Goal: Task Accomplishment & Management: Use online tool/utility

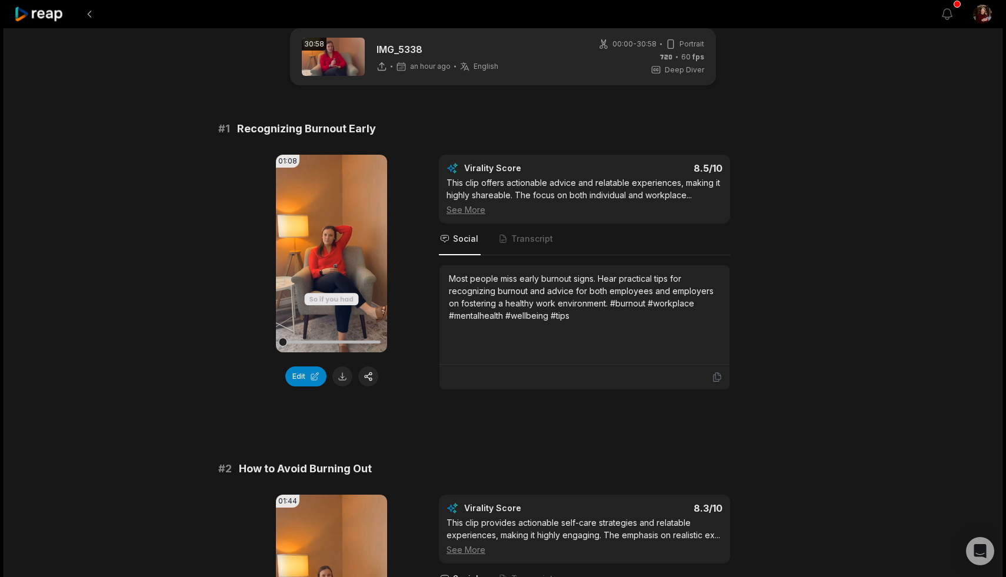
scroll to position [31, 0]
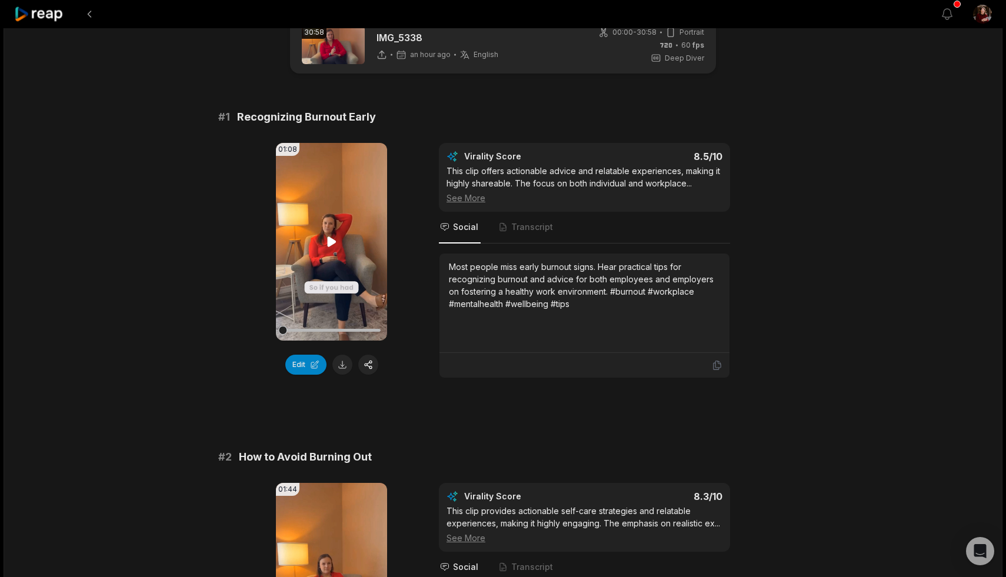
click at [323, 235] on video "Your browser does not support mp4 format." at bounding box center [331, 242] width 111 height 198
click at [332, 239] on icon at bounding box center [332, 242] width 14 height 14
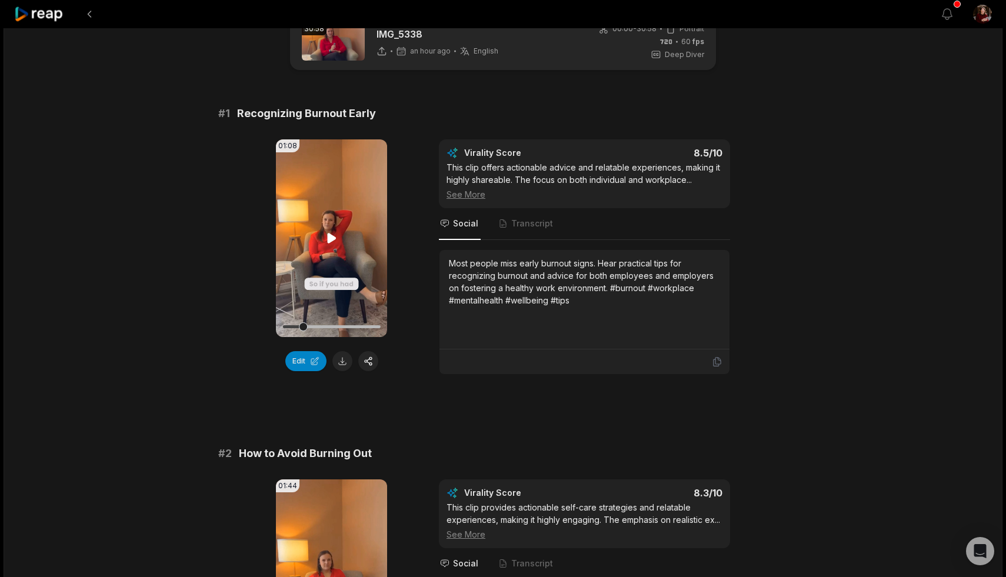
click at [331, 237] on icon at bounding box center [331, 238] width 9 height 10
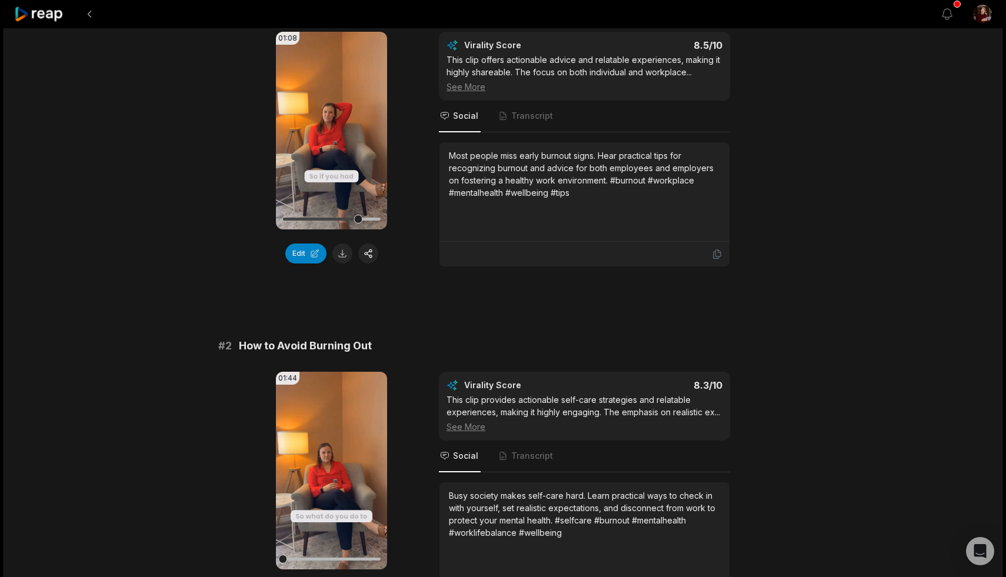
scroll to position [135, 0]
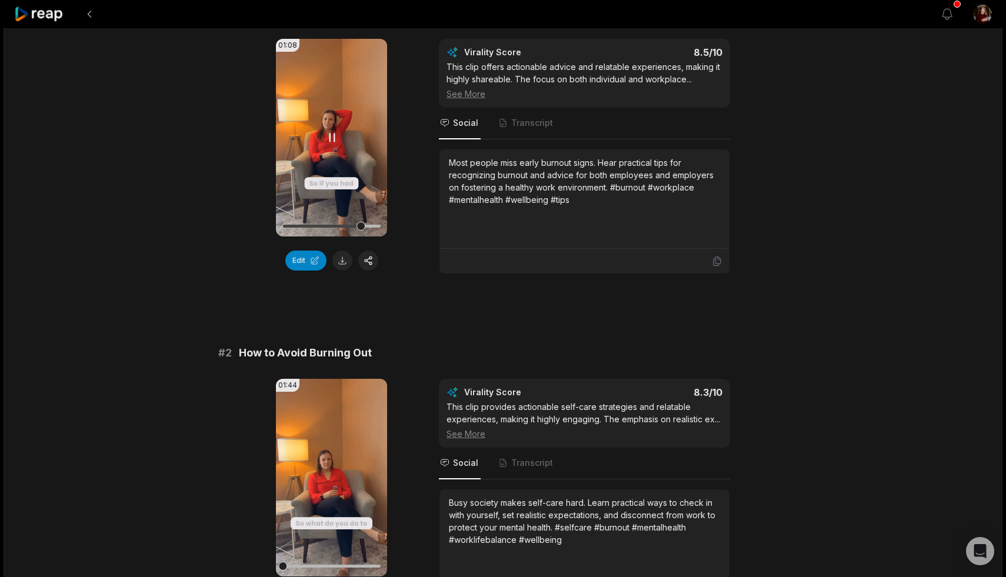
click at [331, 139] on icon at bounding box center [332, 138] width 14 height 14
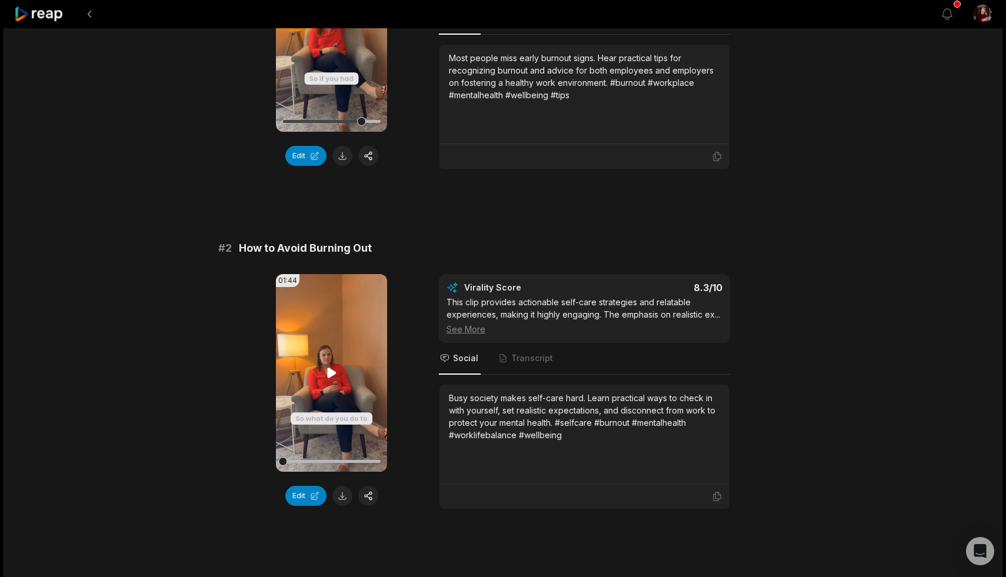
scroll to position [244, 0]
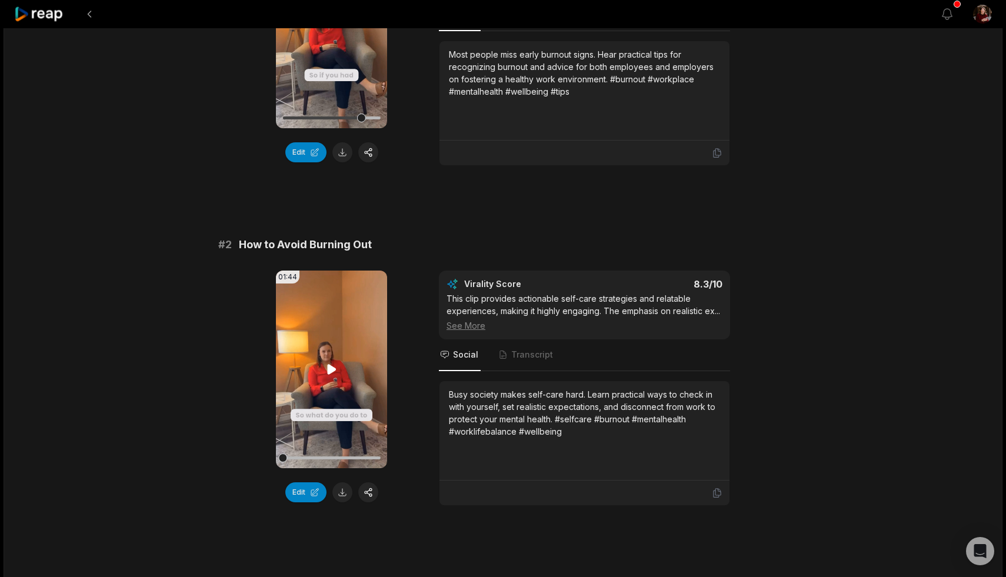
click at [331, 364] on icon at bounding box center [332, 369] width 14 height 14
click at [334, 368] on icon at bounding box center [331, 369] width 5 height 8
click at [334, 368] on icon at bounding box center [331, 369] width 9 height 10
click at [333, 369] on icon at bounding box center [332, 369] width 14 height 14
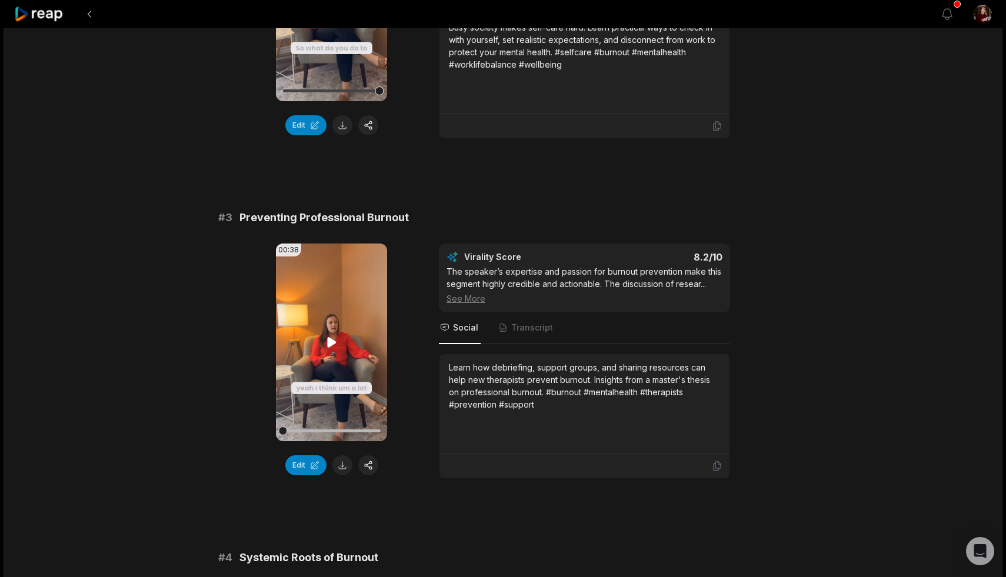
scroll to position [608, 0]
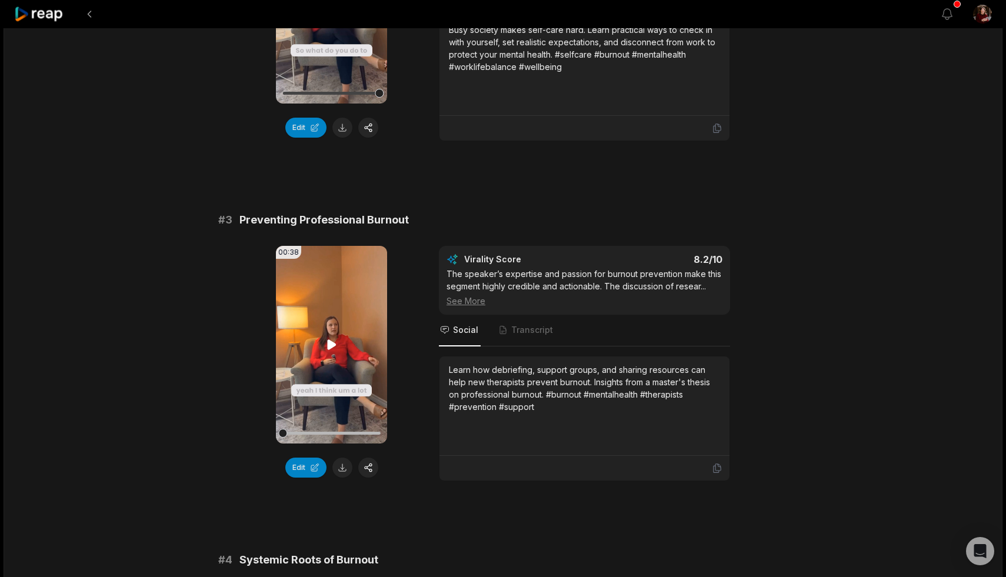
click at [331, 342] on icon at bounding box center [331, 344] width 9 height 10
click at [332, 342] on icon at bounding box center [332, 345] width 14 height 14
click at [332, 342] on icon at bounding box center [331, 344] width 9 height 10
click at [342, 468] on button at bounding box center [342, 468] width 20 height 20
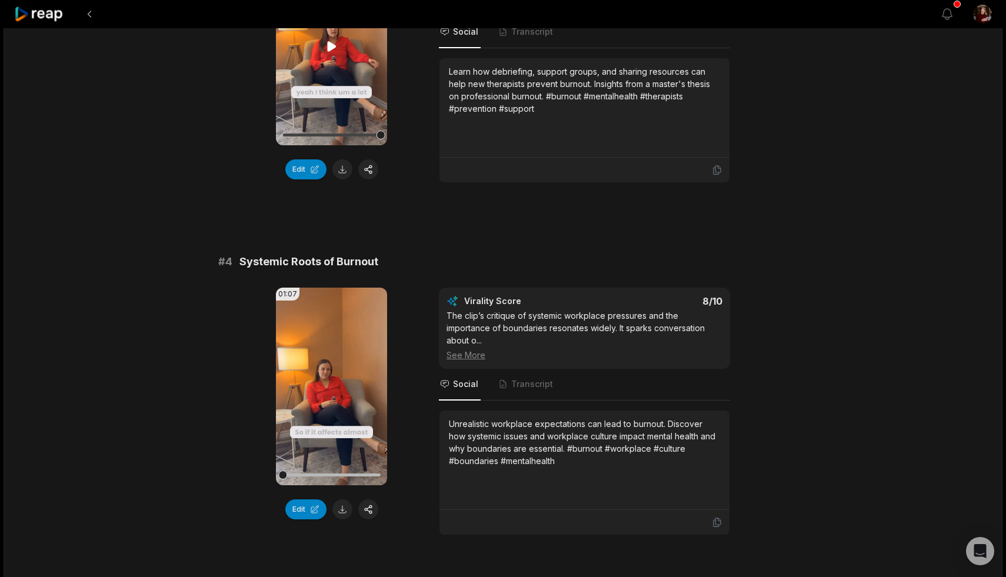
scroll to position [914, 0]
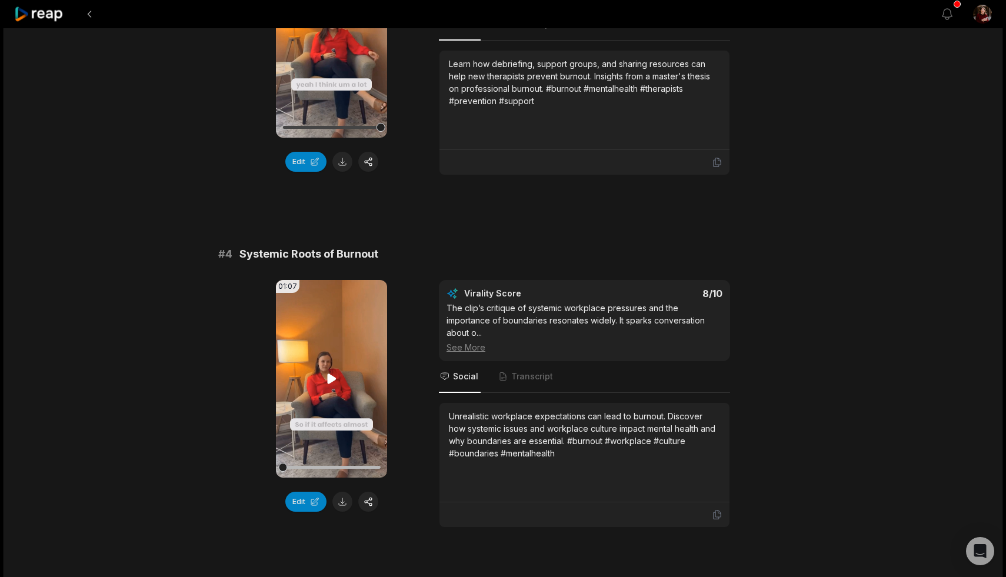
click at [330, 377] on icon at bounding box center [331, 379] width 9 height 10
click at [331, 376] on icon at bounding box center [332, 379] width 14 height 14
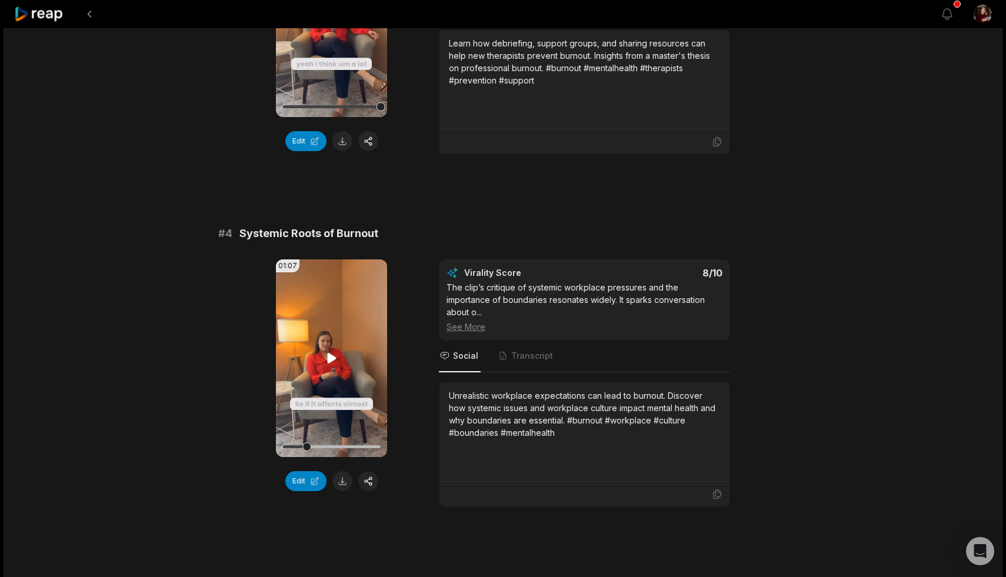
click at [333, 361] on icon at bounding box center [332, 358] width 14 height 14
click at [342, 482] on button at bounding box center [342, 481] width 20 height 20
drag, startPoint x: 378, startPoint y: 442, endPoint x: 361, endPoint y: 442, distance: 17.1
click at [361, 442] on div at bounding box center [331, 446] width 98 height 21
click at [327, 355] on icon at bounding box center [331, 358] width 9 height 10
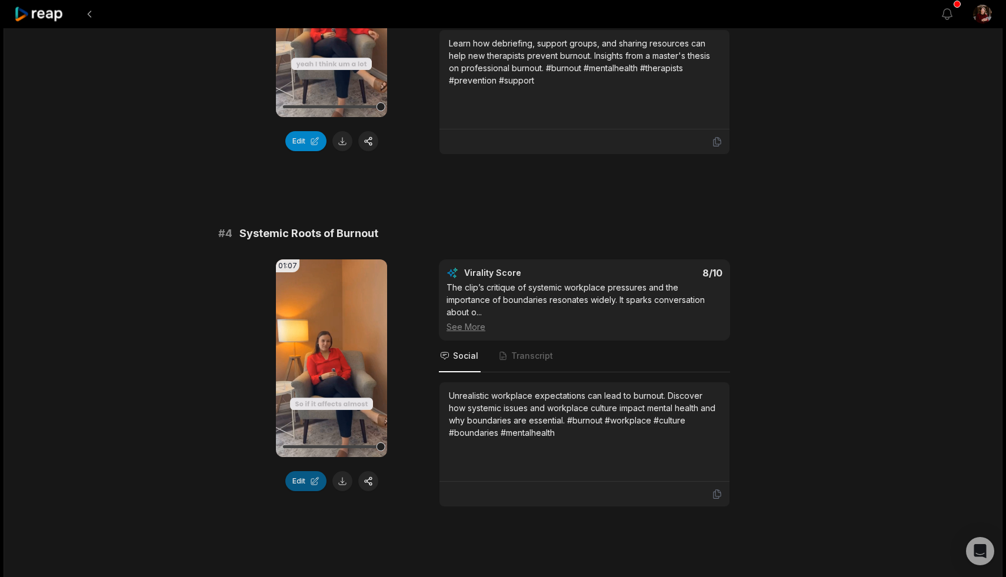
click at [296, 480] on button "Edit" at bounding box center [305, 481] width 41 height 20
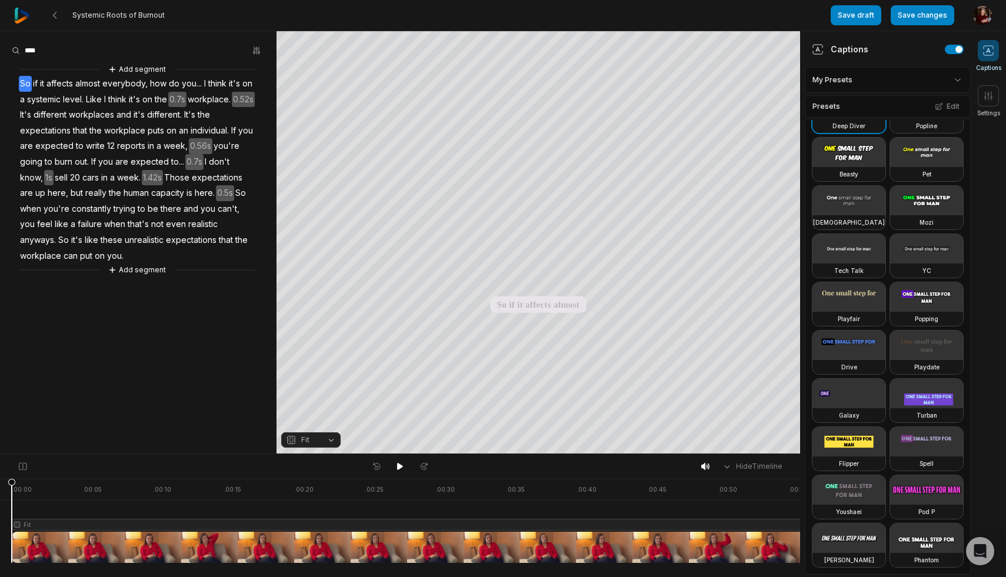
scroll to position [41, 0]
click at [126, 271] on button "Add segment" at bounding box center [137, 270] width 62 height 13
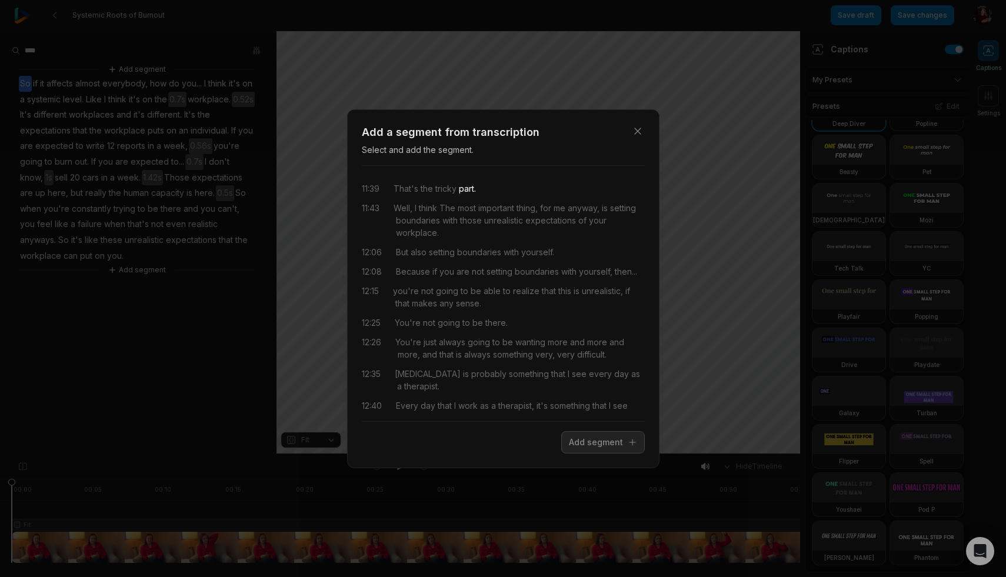
click at [481, 189] on div "11:39 That's the tricky part." at bounding box center [503, 188] width 283 height 12
drag, startPoint x: 489, startPoint y: 189, endPoint x: 358, endPoint y: 188, distance: 131.2
click at [358, 188] on div "Close Add a segment from transcription Select and add the segment. 11:39 That's…" at bounding box center [503, 288] width 312 height 359
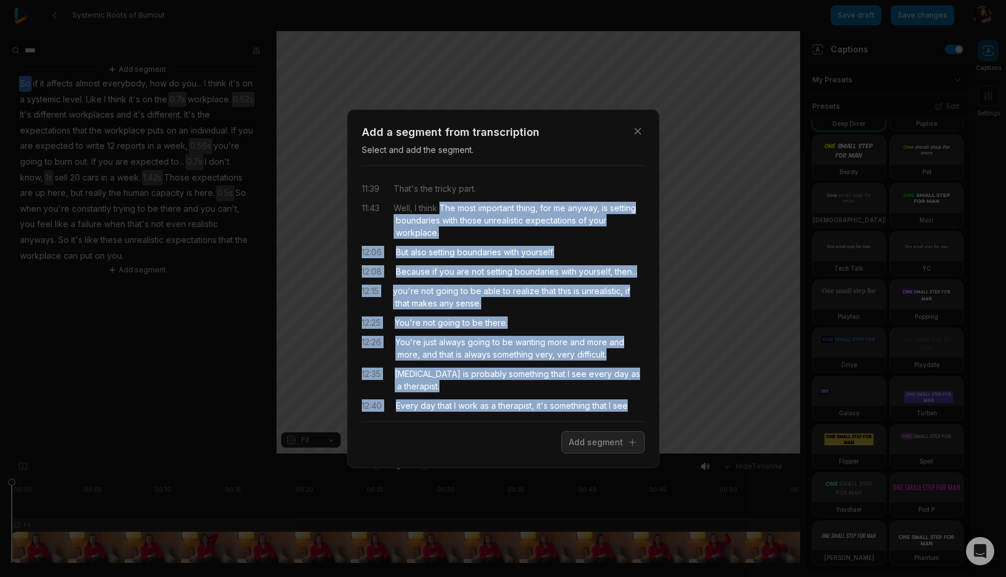
drag, startPoint x: 462, startPoint y: 371, endPoint x: 443, endPoint y: 208, distance: 163.9
click at [444, 208] on div "11:39 That's the tricky part. 11:43 Well, I think The most important thing, for…" at bounding box center [503, 293] width 283 height 236
click at [616, 441] on button "Add segment" at bounding box center [603, 442] width 84 height 22
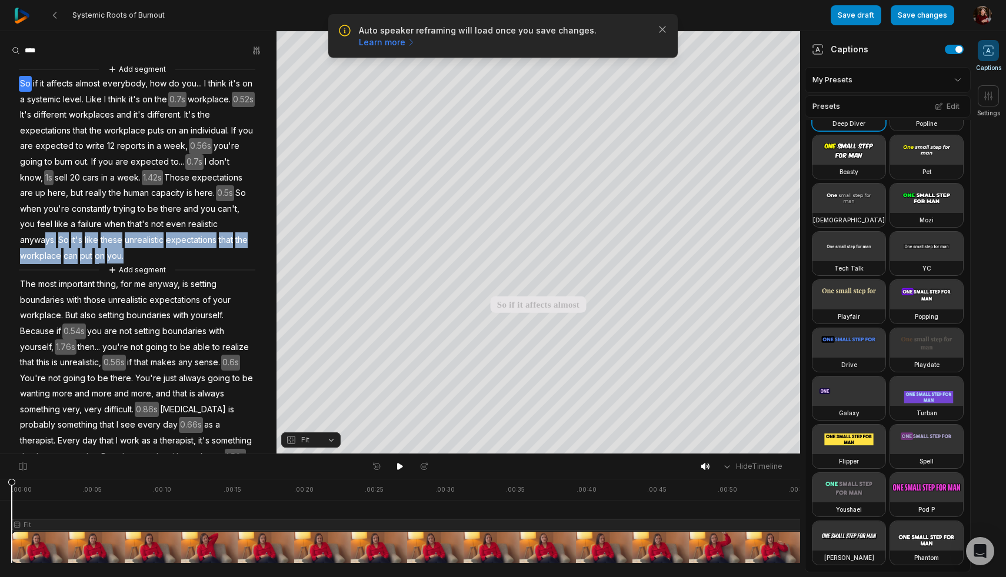
drag, startPoint x: 31, startPoint y: 273, endPoint x: 45, endPoint y: 239, distance: 36.6
click at [45, 240] on div "Add segment So if it affects almost everybody, how do you... I think it's on a …" at bounding box center [138, 356] width 276 height 586
click at [665, 29] on icon "button" at bounding box center [662, 30] width 12 height 12
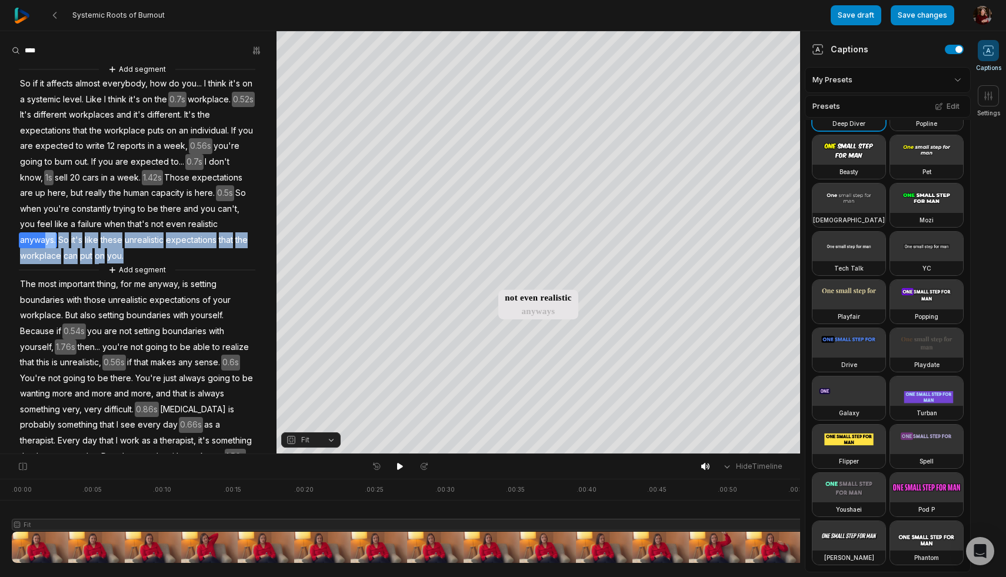
click at [83, 268] on div "Add segment" at bounding box center [137, 270] width 236 height 13
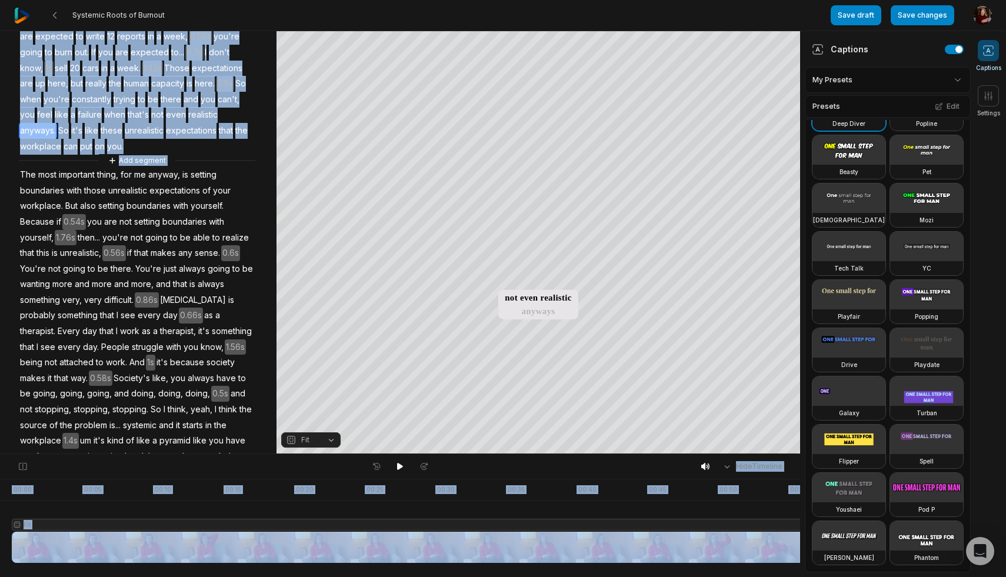
scroll to position [206, 0]
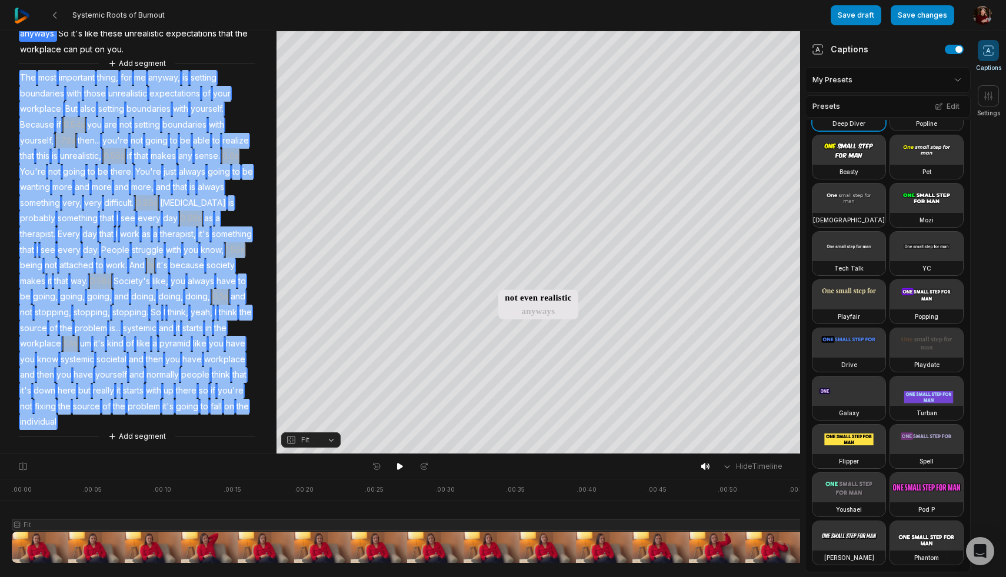
drag, startPoint x: 19, startPoint y: 276, endPoint x: 221, endPoint y: 424, distance: 250.5
click at [221, 424] on div "Add segment So if it affects almost everybody, how do you... I think it's on a …" at bounding box center [138, 149] width 276 height 586
click at [82, 402] on button "Remove video" at bounding box center [80, 402] width 79 height 15
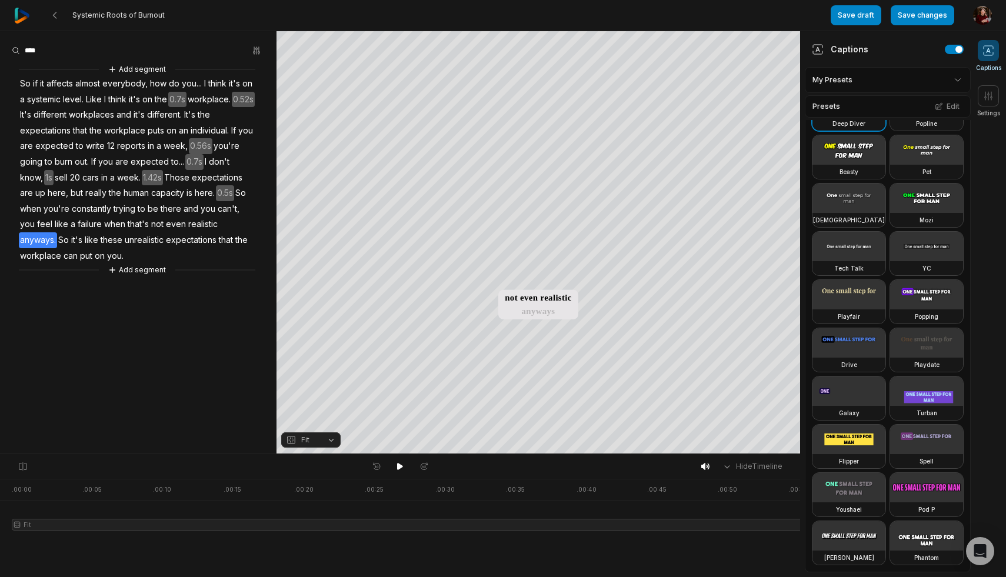
scroll to position [0, 0]
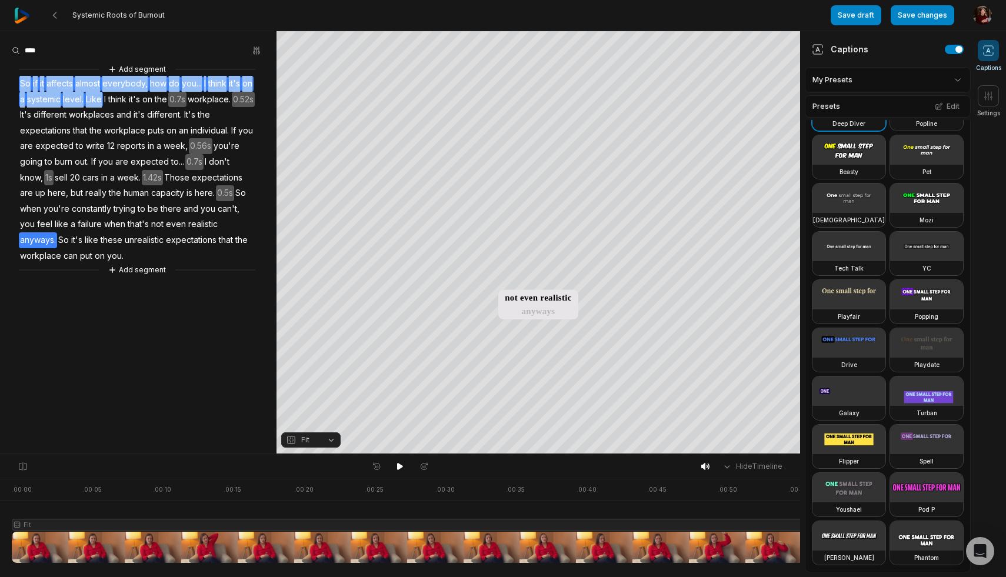
drag, startPoint x: 115, startPoint y: 98, endPoint x: 16, endPoint y: 80, distance: 100.4
click at [16, 80] on div "Add segment So if it affects almost everybody, how do you... I think it's on a …" at bounding box center [138, 170] width 276 height 214
click at [120, 131] on button "Remove video" at bounding box center [108, 133] width 79 height 15
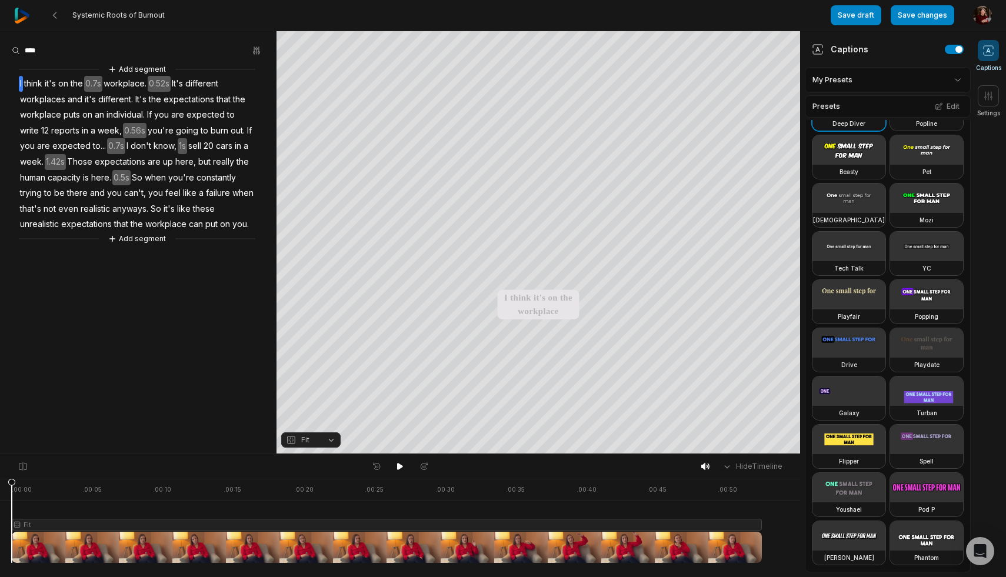
drag, startPoint x: 651, startPoint y: 488, endPoint x: 0, endPoint y: 481, distance: 651.2
click at [0, 481] on div ". 00:00 . 00:05 . 00:10 . 00:15 . 00:20 . 00:25 . 00:30 . 00:35 . 00:40 . 00:45…" at bounding box center [400, 528] width 800 height 98
click at [401, 467] on icon at bounding box center [400, 466] width 6 height 7
click at [401, 467] on icon at bounding box center [399, 466] width 9 height 9
click at [861, 15] on button "Save draft" at bounding box center [856, 15] width 51 height 20
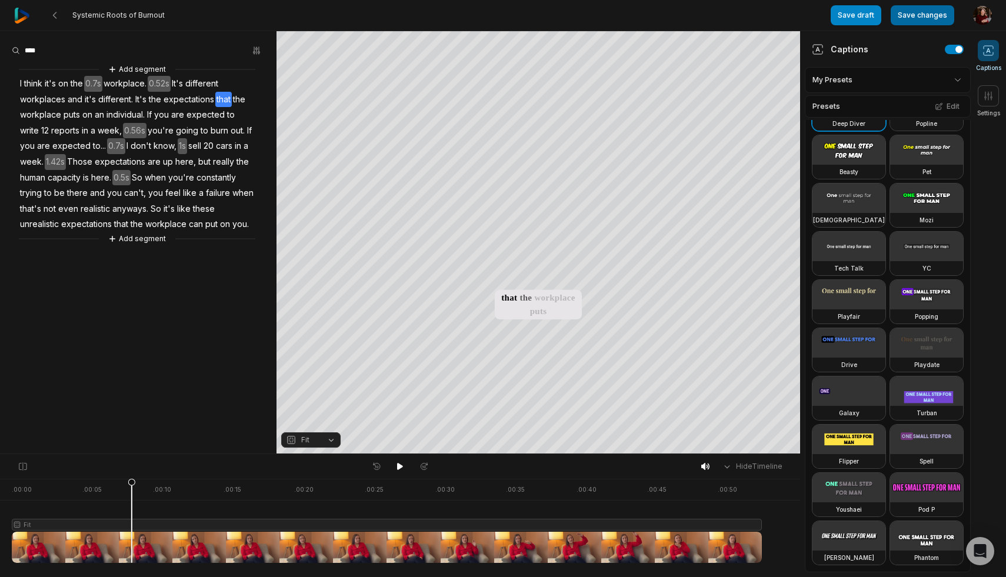
click at [936, 16] on button "Save changes" at bounding box center [923, 15] width 64 height 20
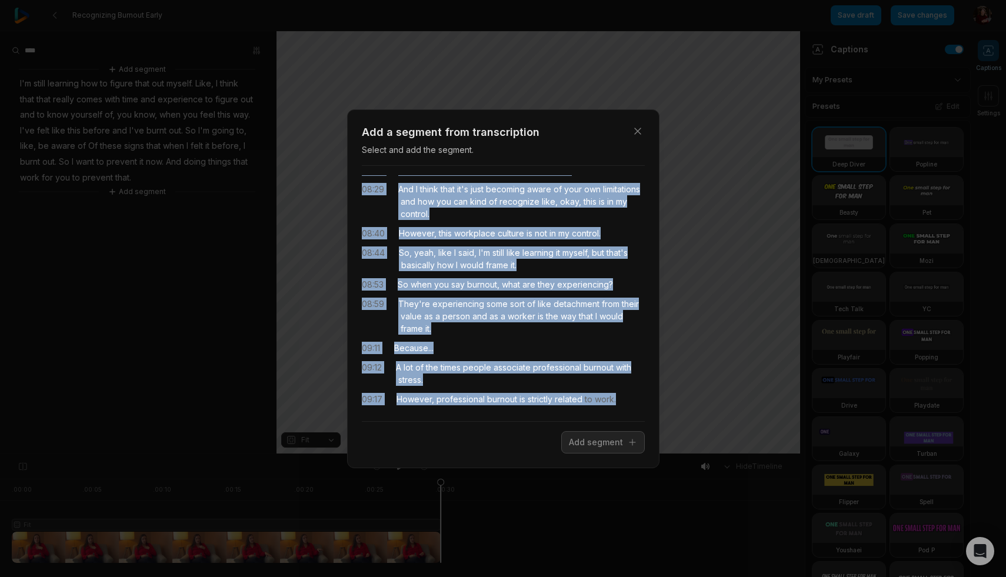
scroll to position [304, 0]
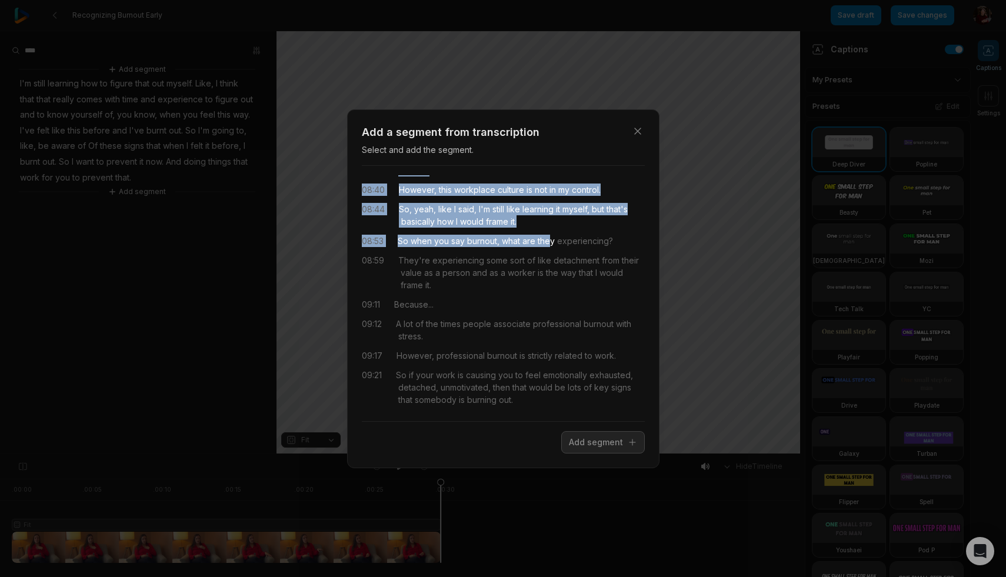
drag, startPoint x: 396, startPoint y: 186, endPoint x: 548, endPoint y: 234, distance: 159.2
click at [548, 234] on div "07:20 I think that it's becoming self-aware of your workplace. 07:25 And how th…" at bounding box center [503, 293] width 283 height 236
click at [634, 132] on icon "button" at bounding box center [638, 131] width 12 height 12
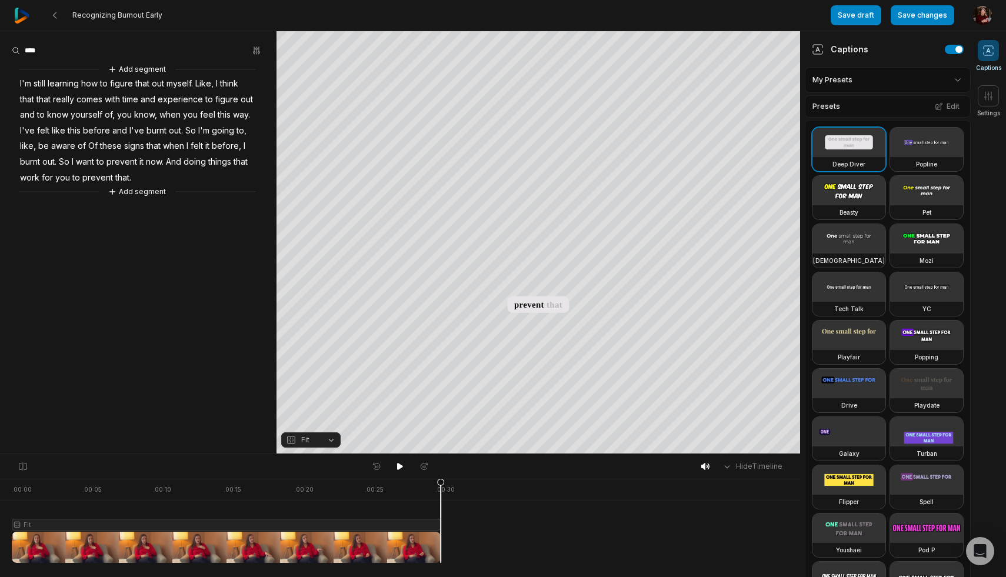
scroll to position [0, 0]
click at [939, 12] on button "Save changes" at bounding box center [923, 15] width 64 height 20
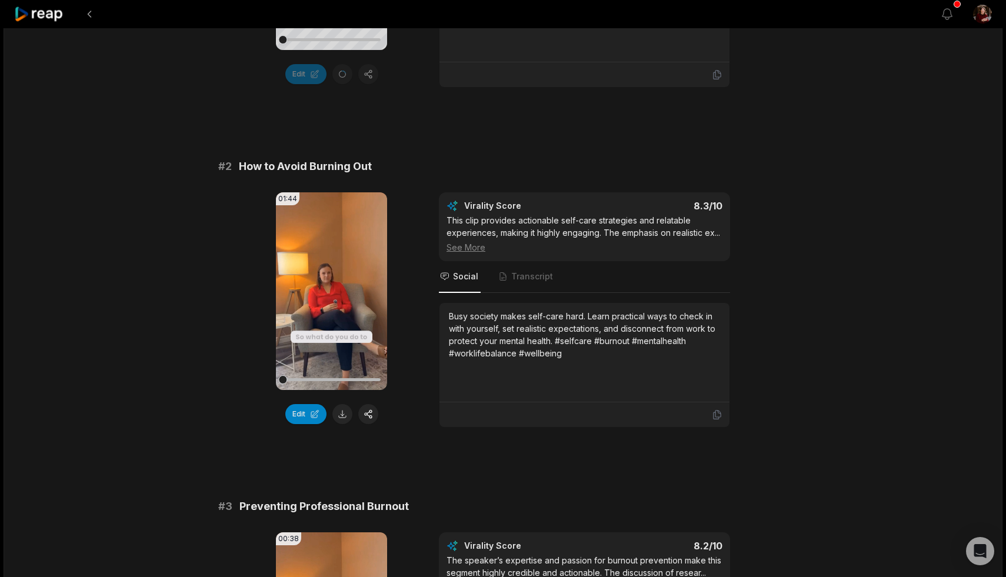
scroll to position [327, 0]
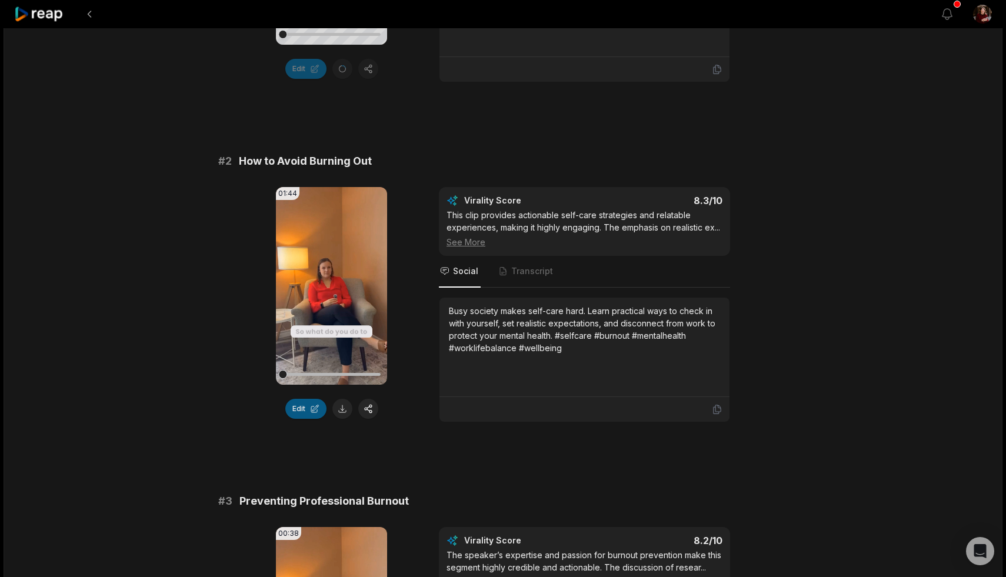
click at [307, 409] on button "Edit" at bounding box center [305, 409] width 41 height 20
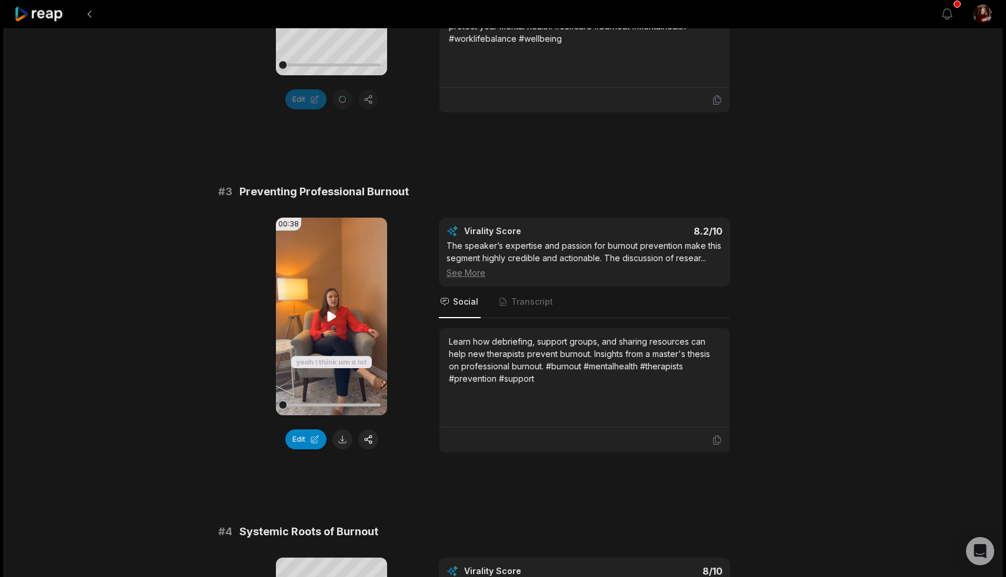
click at [324, 286] on video "Your browser does not support mp4 format." at bounding box center [331, 317] width 111 height 198
click at [333, 315] on icon at bounding box center [332, 316] width 14 height 14
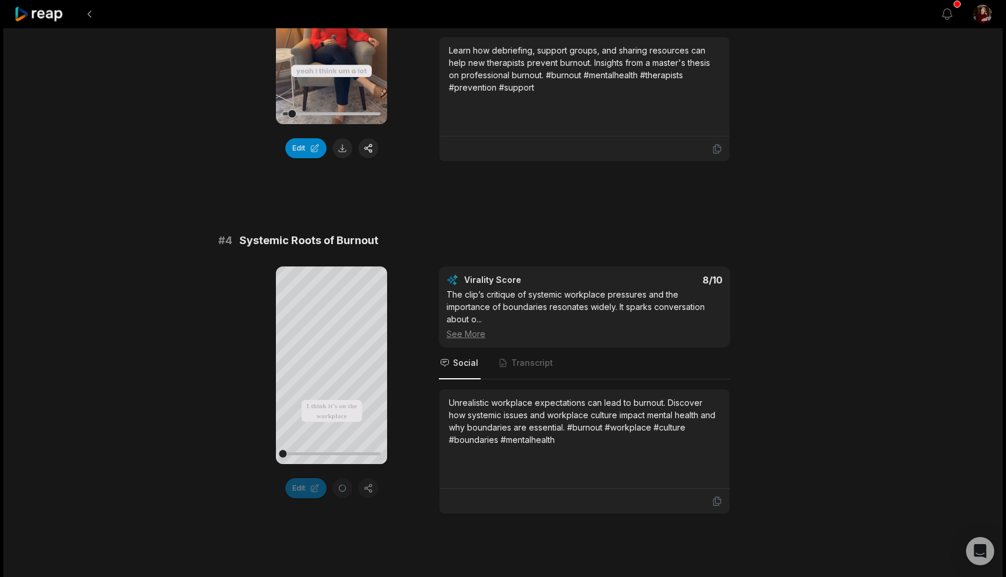
scroll to position [928, 0]
click at [330, 368] on icon at bounding box center [331, 365] width 9 height 10
click at [331, 365] on icon at bounding box center [332, 365] width 14 height 14
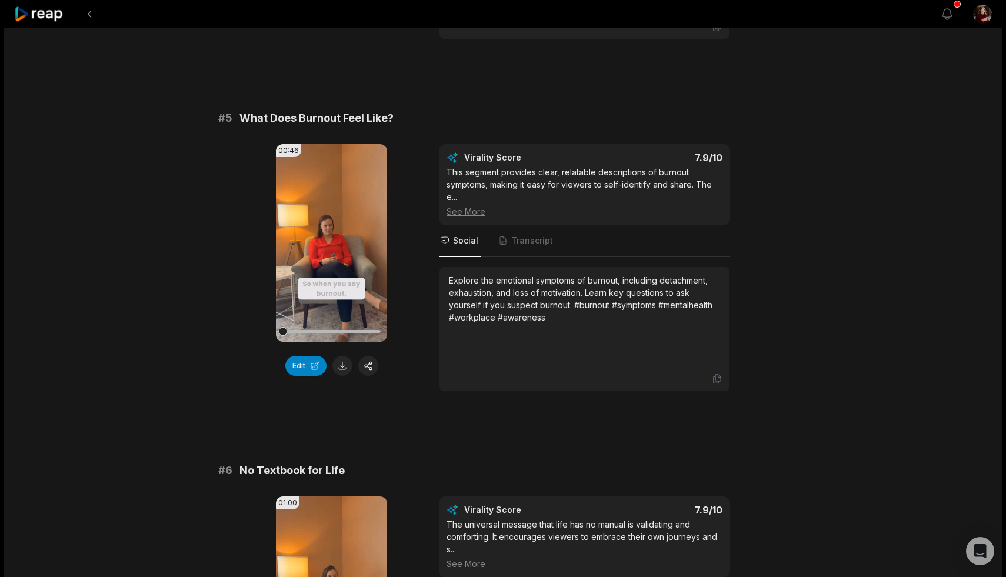
scroll to position [1403, 0]
click at [329, 239] on icon at bounding box center [331, 241] width 9 height 10
drag, startPoint x: 302, startPoint y: 365, endPoint x: 271, endPoint y: 172, distance: 195.9
click at [302, 365] on button "Edit" at bounding box center [305, 365] width 41 height 20
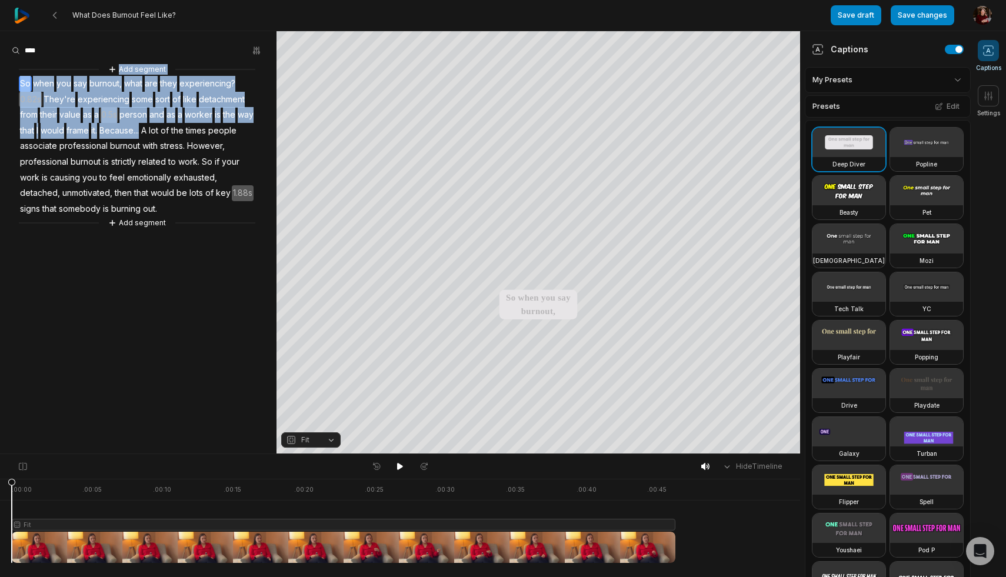
drag, startPoint x: 144, startPoint y: 129, endPoint x: 12, endPoint y: 74, distance: 142.9
click at [12, 74] on div "Add segment So when you say burnout, what are they experiencing? 0.82s They're …" at bounding box center [138, 146] width 276 height 166
click at [17, 79] on div "Add segment So when you say burnout, what are they experiencing? 0.82s They're …" at bounding box center [138, 146] width 276 height 166
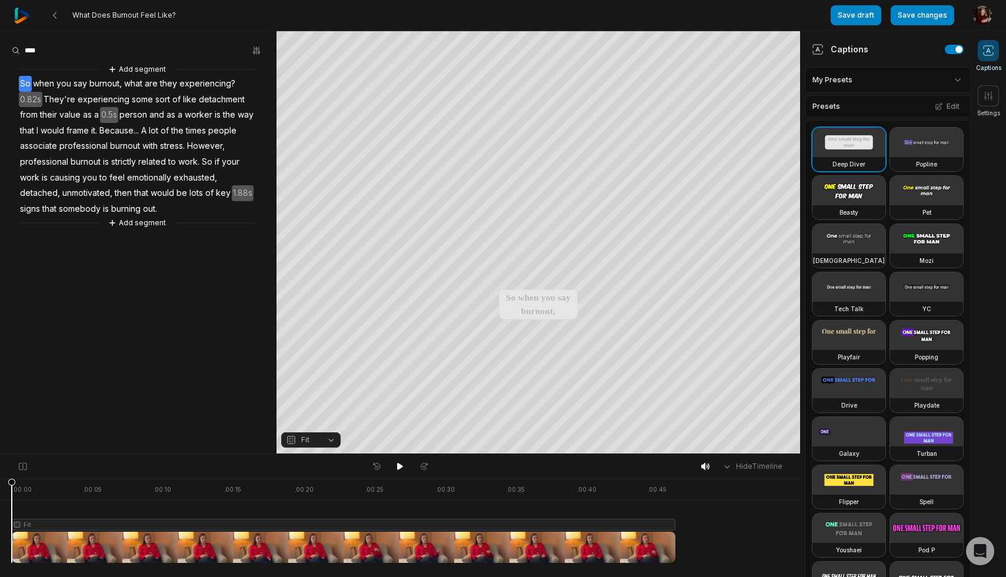
click at [19, 76] on span "So" at bounding box center [25, 84] width 13 height 16
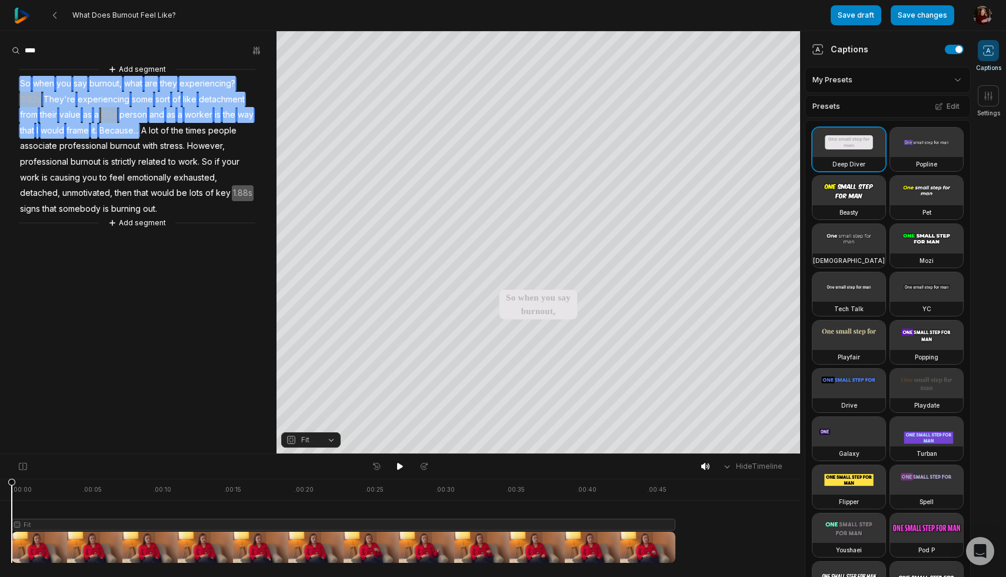
drag, startPoint x: 19, startPoint y: 76, endPoint x: 146, endPoint y: 126, distance: 136.5
click at [146, 126] on div "Add segment So when you say burnout, what are they experiencing? 0.82s They're …" at bounding box center [138, 146] width 276 height 166
click at [146, 110] on button "Remove video" at bounding box center [150, 111] width 79 height 15
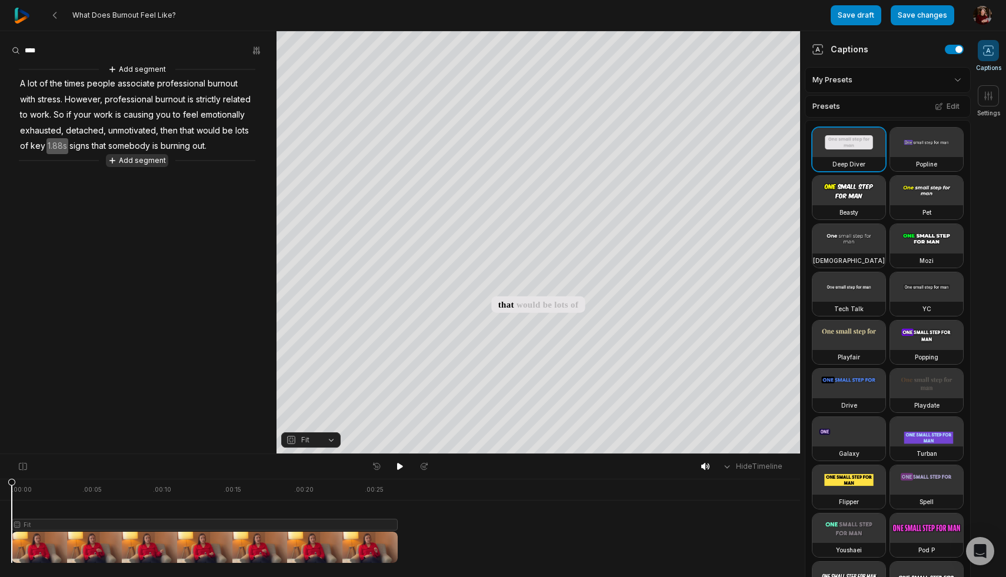
click at [118, 160] on button "Add segment" at bounding box center [137, 160] width 62 height 13
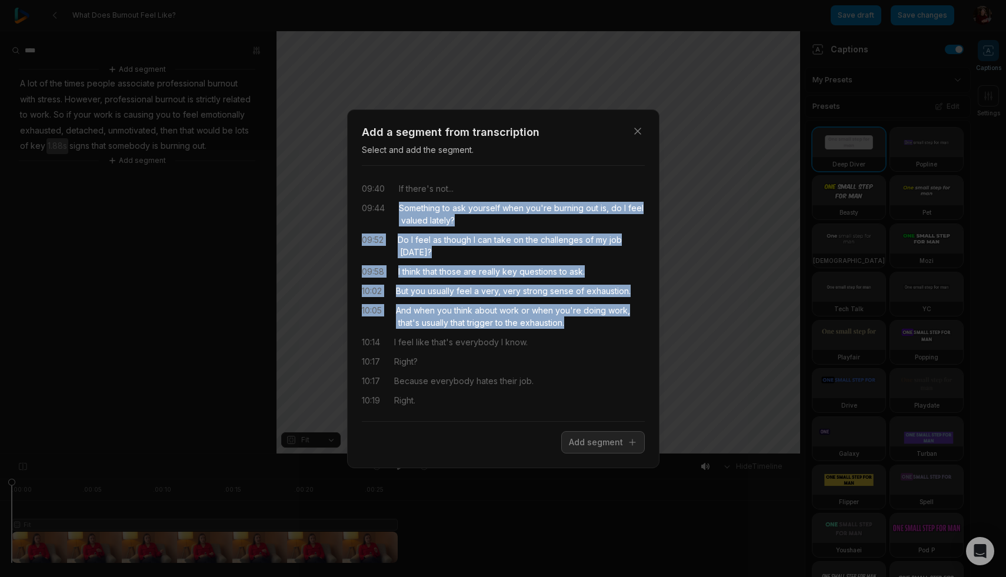
drag, startPoint x: 398, startPoint y: 205, endPoint x: 629, endPoint y: 316, distance: 256.5
click at [629, 316] on div "09:40 If there's not... 09:44 Something to ask yourself when you're burning out…" at bounding box center [503, 293] width 283 height 236
drag, startPoint x: 598, startPoint y: 438, endPoint x: 514, endPoint y: 329, distance: 137.6
click at [598, 438] on button "Add segment" at bounding box center [603, 442] width 84 height 22
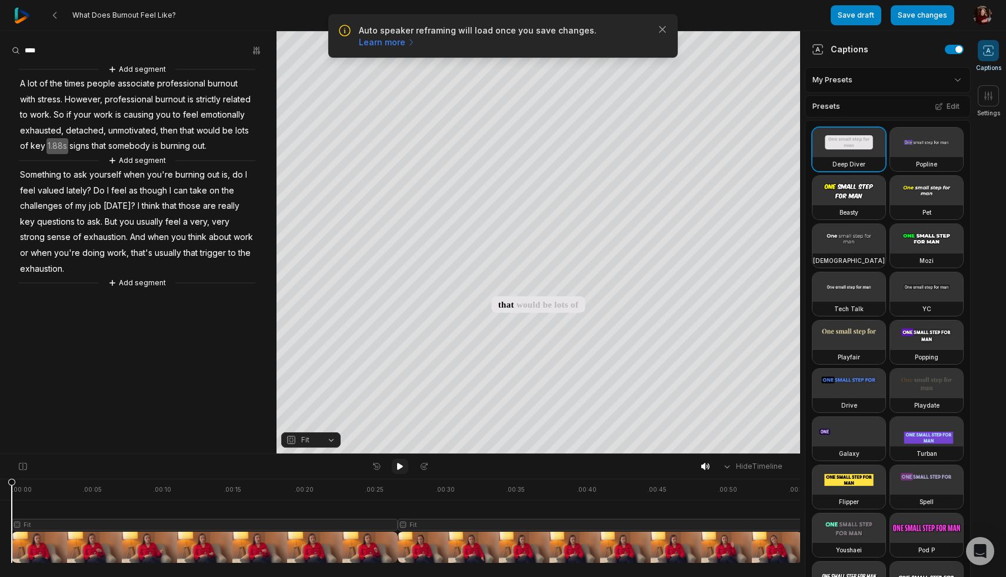
click at [399, 466] on icon at bounding box center [400, 466] width 6 height 7
click at [399, 466] on icon at bounding box center [399, 466] width 9 height 9
click at [398, 463] on icon at bounding box center [400, 466] width 6 height 7
click at [924, 17] on button "Save changes" at bounding box center [923, 15] width 64 height 20
click at [401, 463] on icon at bounding box center [399, 466] width 9 height 9
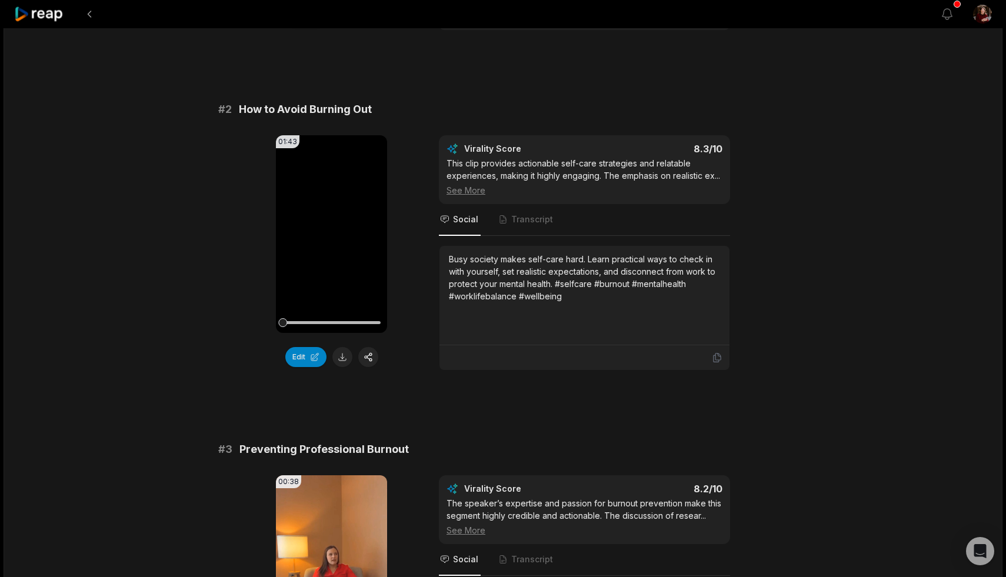
scroll to position [378, 0]
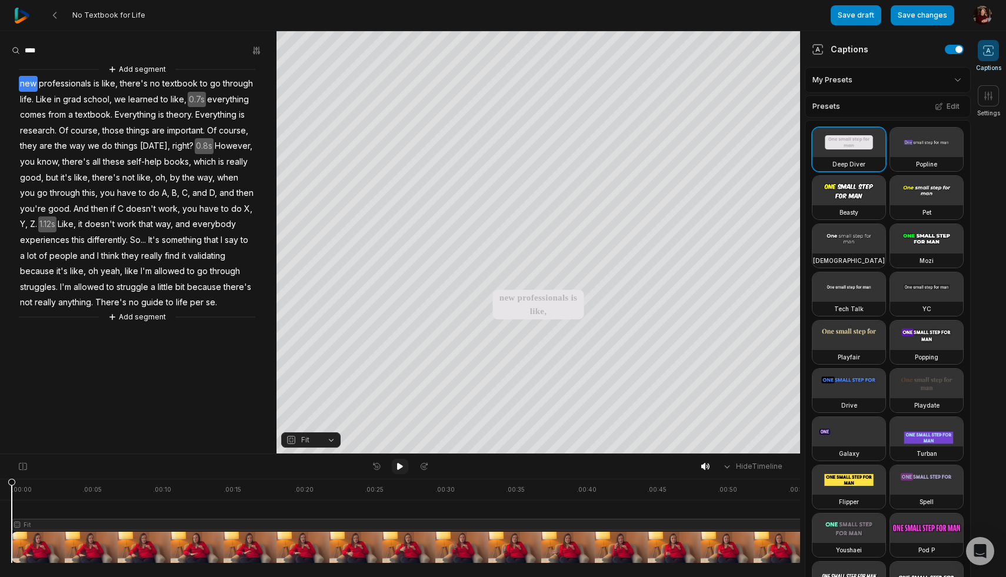
click at [397, 461] on button at bounding box center [400, 466] width 16 height 15
click at [400, 466] on icon at bounding box center [399, 466] width 9 height 9
click at [190, 96] on span "0.7s" at bounding box center [197, 100] width 18 height 16
click at [199, 79] on button "Remove gap" at bounding box center [198, 82] width 74 height 18
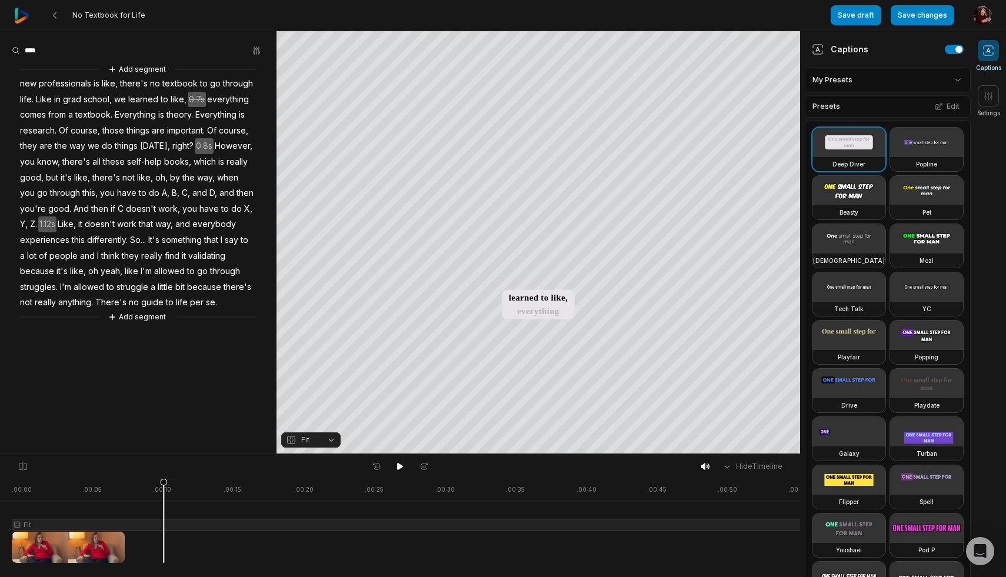
click at [197, 144] on span "0.8s" at bounding box center [204, 146] width 19 height 16
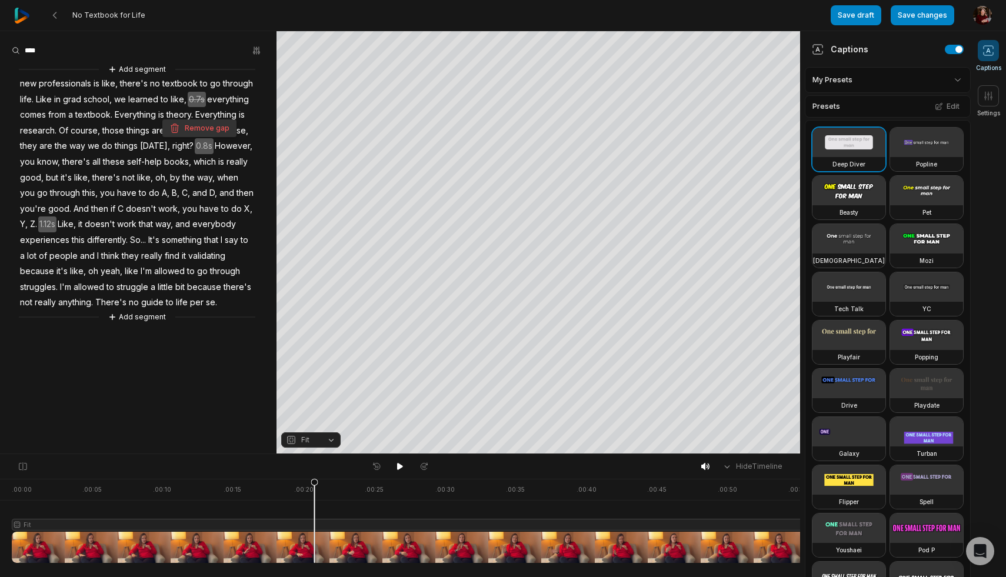
click at [202, 129] on button "Remove gap" at bounding box center [199, 128] width 74 height 18
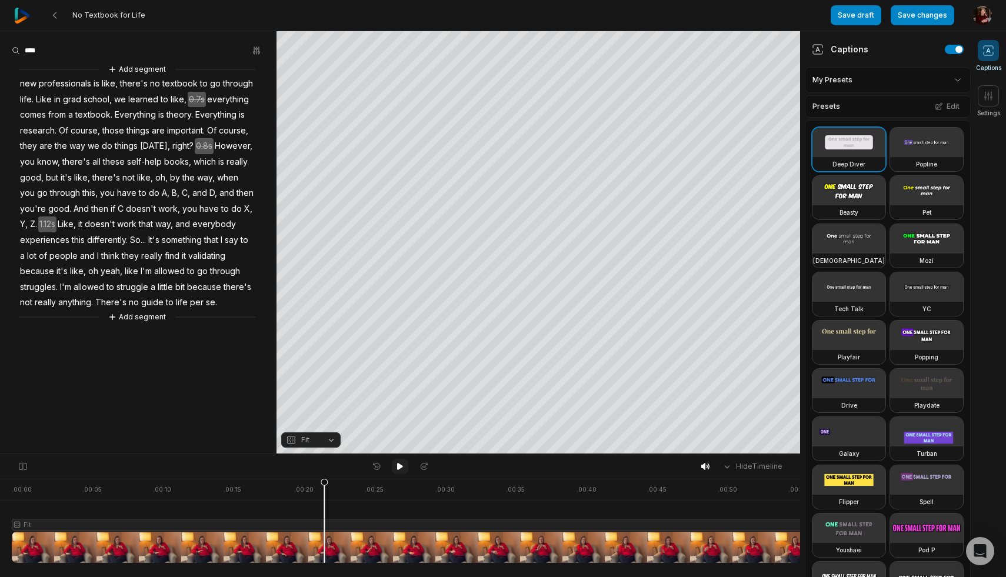
click at [401, 468] on icon at bounding box center [399, 466] width 9 height 9
click at [925, 16] on button "Save changes" at bounding box center [923, 15] width 64 height 20
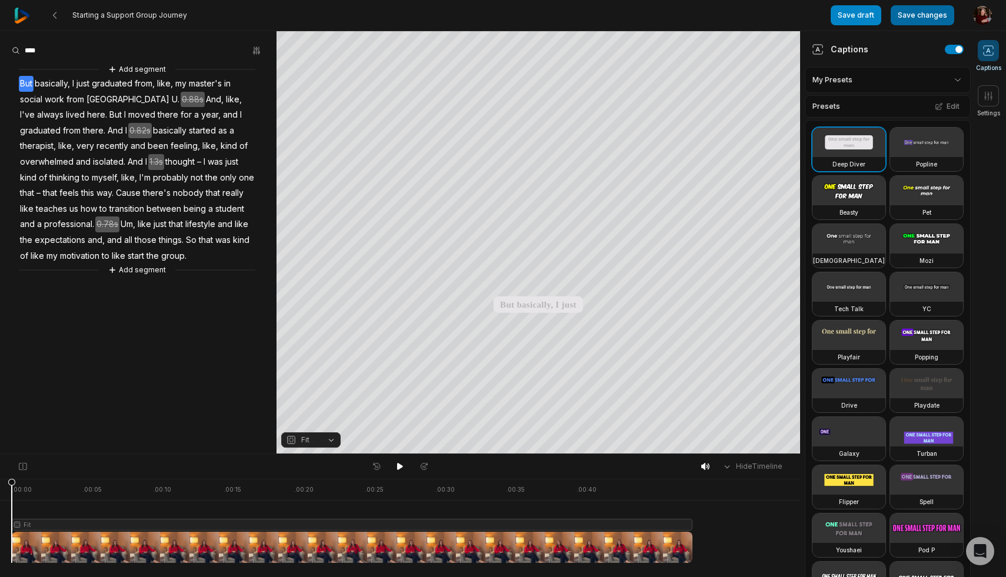
click at [912, 15] on button "Save changes" at bounding box center [923, 15] width 64 height 20
click at [57, 15] on icon at bounding box center [54, 15] width 9 height 9
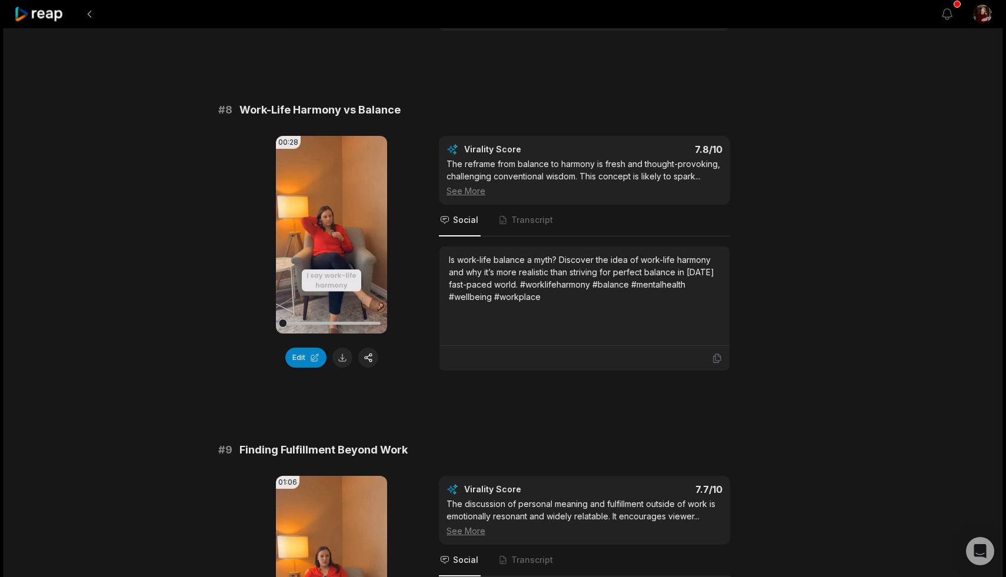
scroll to position [2456, 0]
click at [296, 355] on button "Edit" at bounding box center [305, 357] width 41 height 20
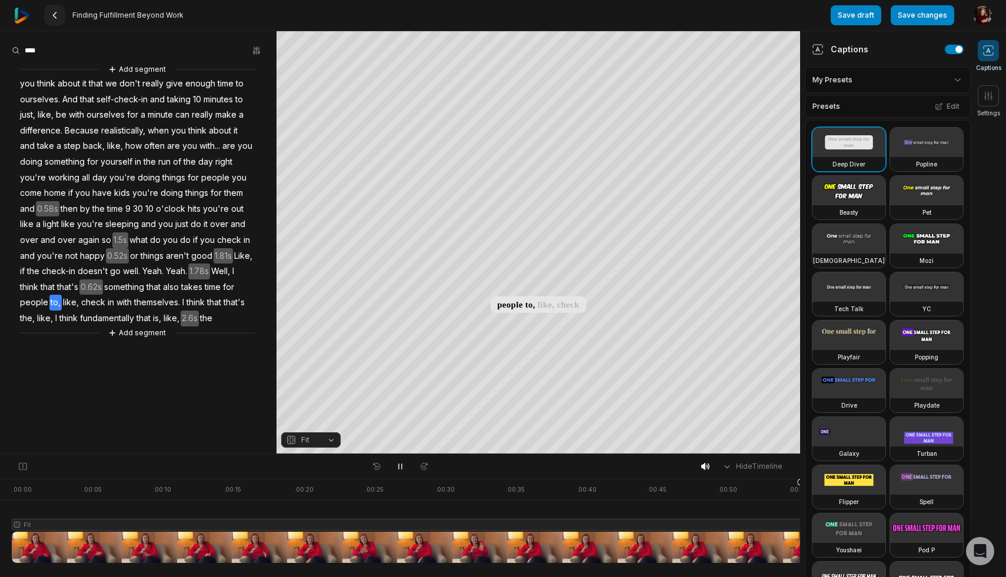
click at [58, 12] on icon at bounding box center [54, 15] width 9 height 9
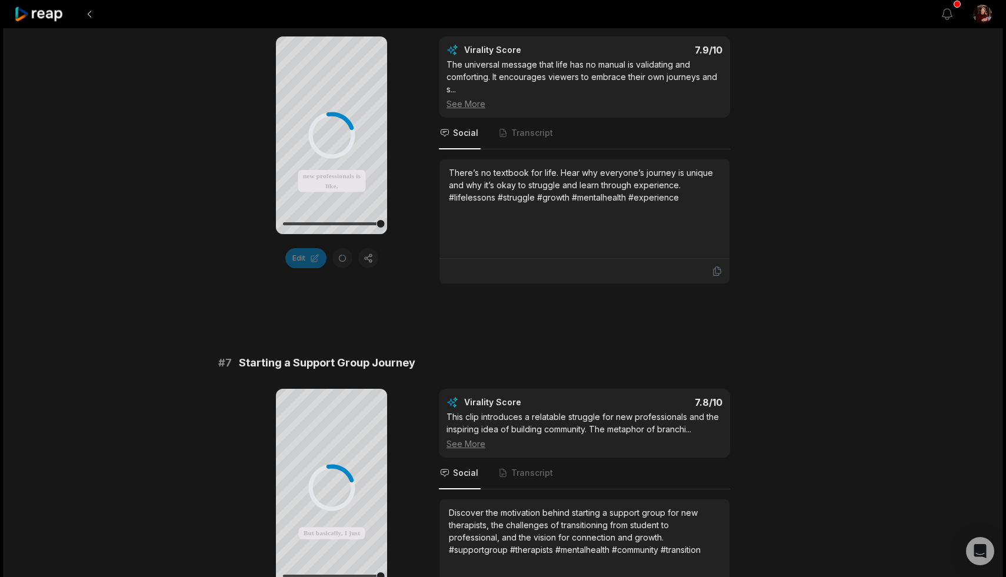
scroll to position [3046, 0]
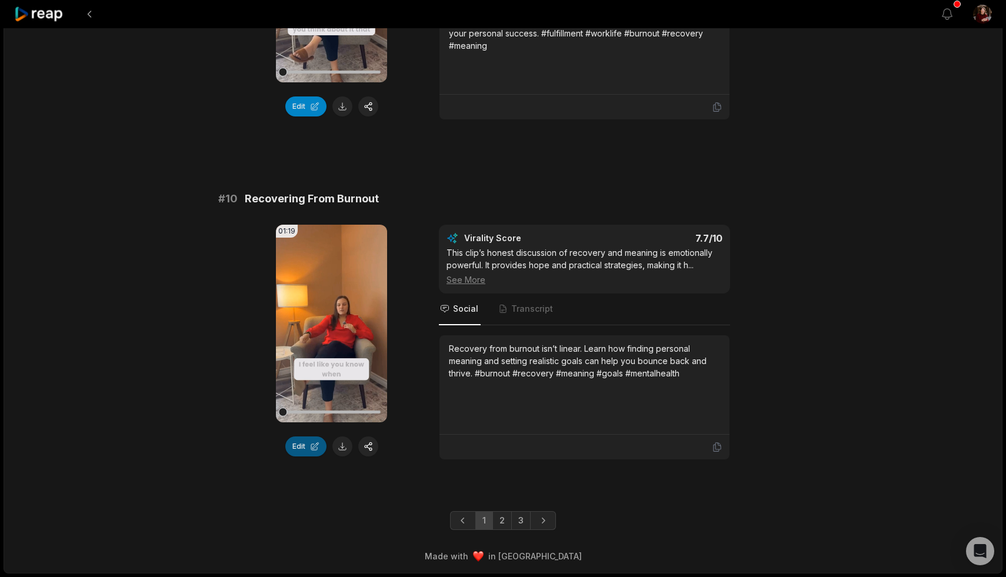
click at [301, 445] on button "Edit" at bounding box center [305, 446] width 41 height 20
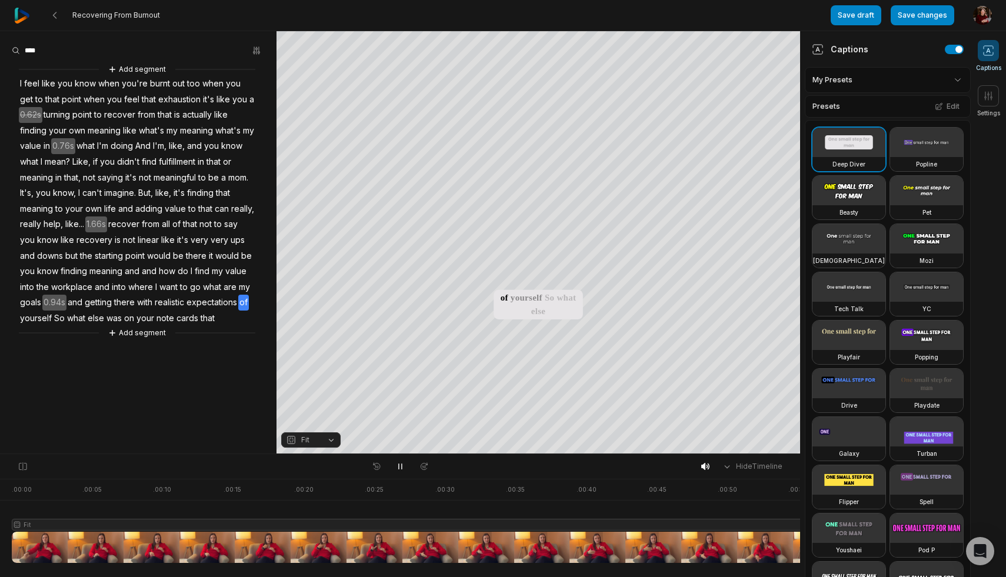
click at [107, 223] on span "1.66s" at bounding box center [96, 224] width 22 height 16
click at [126, 205] on button "Remove gap" at bounding box center [125, 207] width 74 height 18
click at [66, 298] on span "0.94s" at bounding box center [54, 303] width 24 height 16
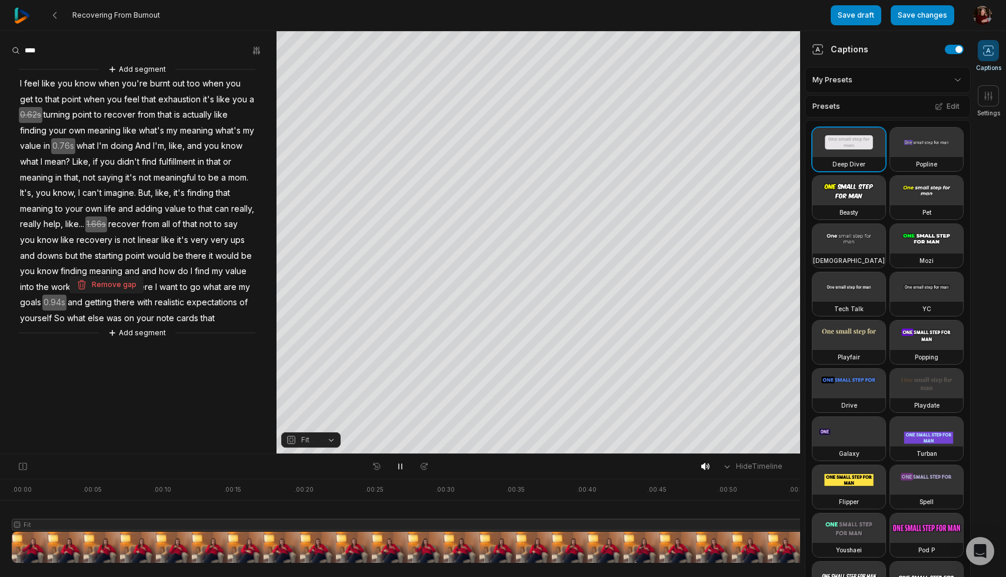
click at [112, 284] on button "Remove gap" at bounding box center [106, 285] width 74 height 18
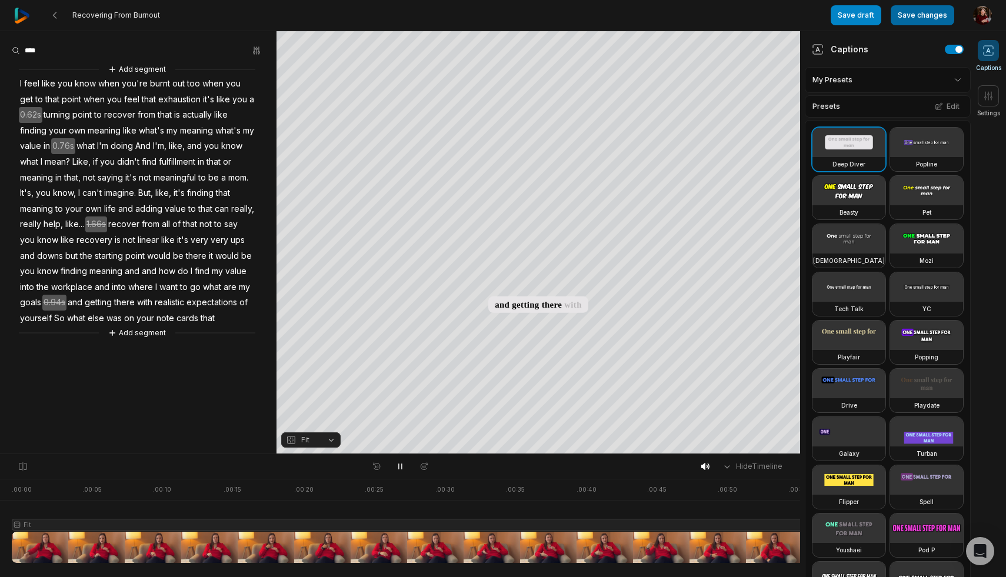
drag, startPoint x: 918, startPoint y: 16, endPoint x: 908, endPoint y: 24, distance: 12.5
click at [918, 16] on button "Save changes" at bounding box center [923, 15] width 64 height 20
